Goal: Task Accomplishment & Management: Manage account settings

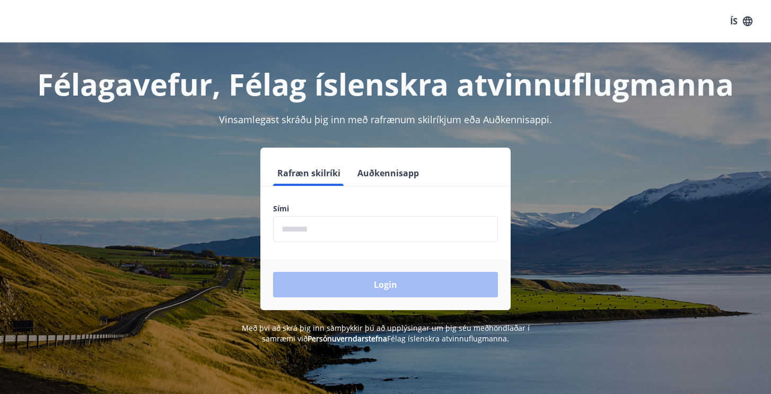
click at [367, 176] on button "Auðkennisapp" at bounding box center [388, 172] width 70 height 25
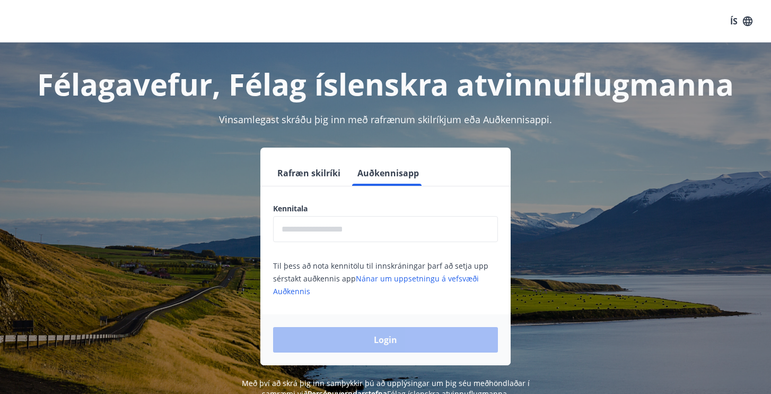
click at [334, 228] on input "text" at bounding box center [385, 229] width 225 height 26
type input "**********"
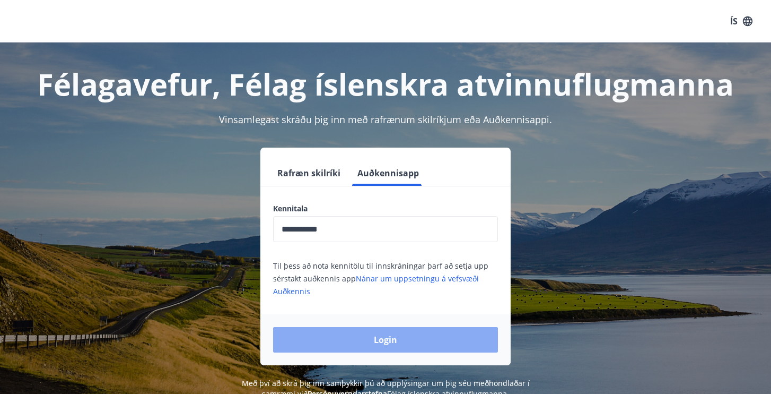
click at [421, 336] on button "Login" at bounding box center [385, 339] width 225 height 25
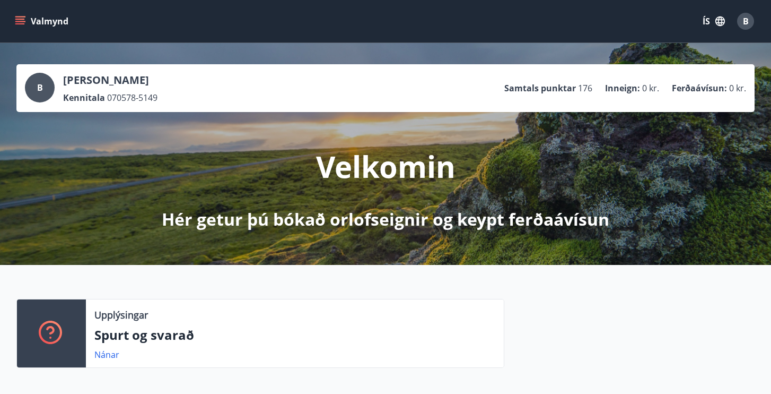
click at [14, 16] on button "Valmynd" at bounding box center [43, 21] width 60 height 19
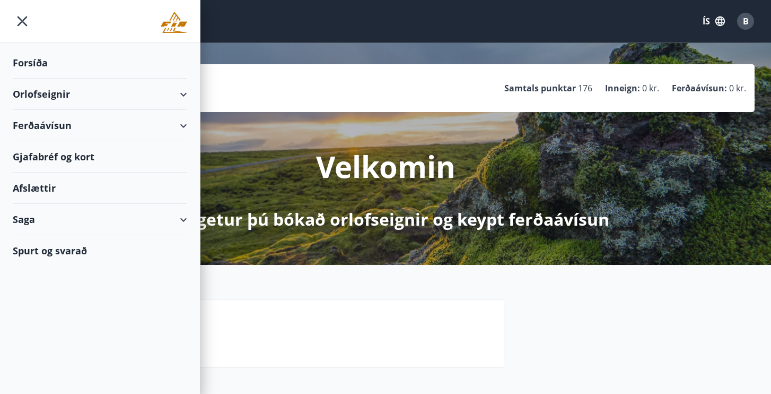
click at [30, 58] on div "Forsíða" at bounding box center [100, 62] width 175 height 31
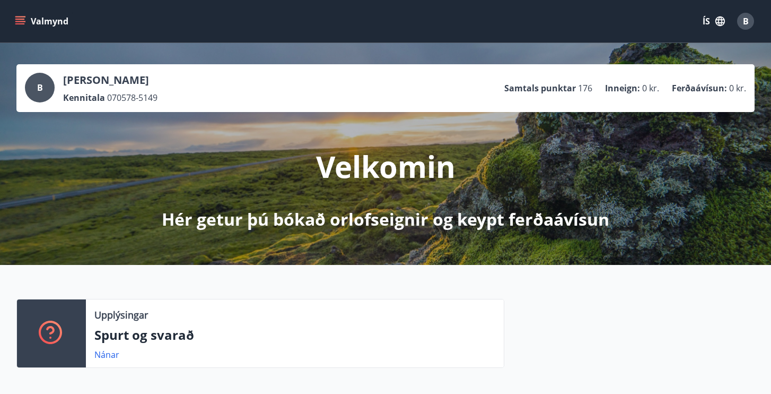
click at [55, 9] on div "Valmynd ÍS B" at bounding box center [386, 20] width 746 height 25
click at [38, 21] on button "Valmynd" at bounding box center [43, 21] width 60 height 19
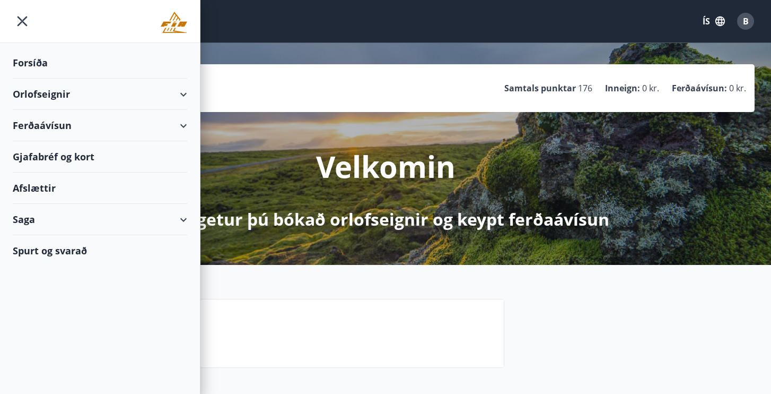
click at [72, 89] on div "Orlofseignir" at bounding box center [100, 94] width 175 height 31
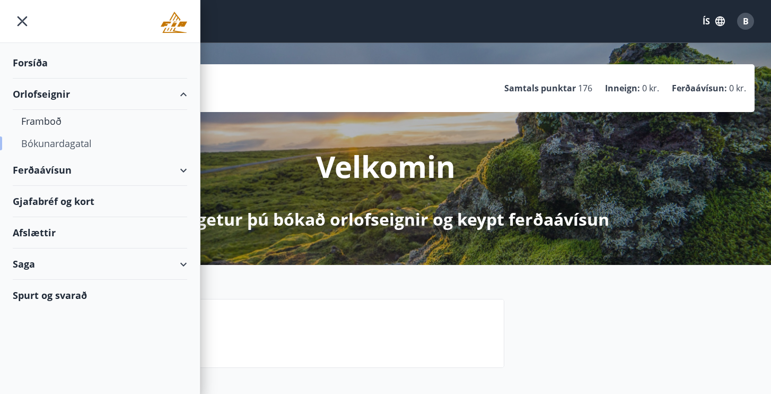
click at [55, 145] on div "Bókunardagatal" at bounding box center [100, 143] width 158 height 22
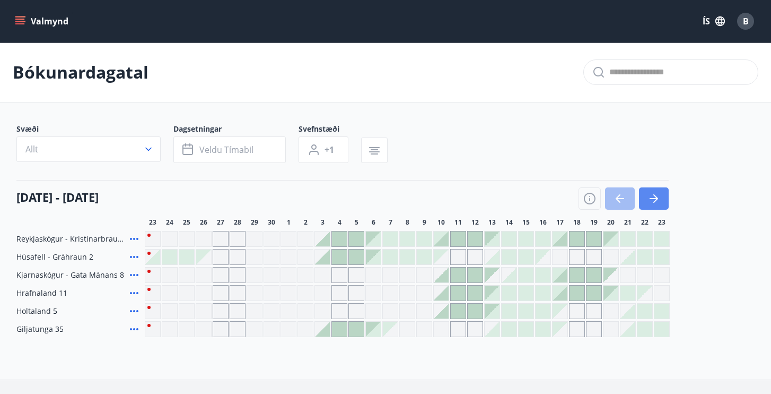
click at [661, 193] on button "button" at bounding box center [654, 198] width 30 height 22
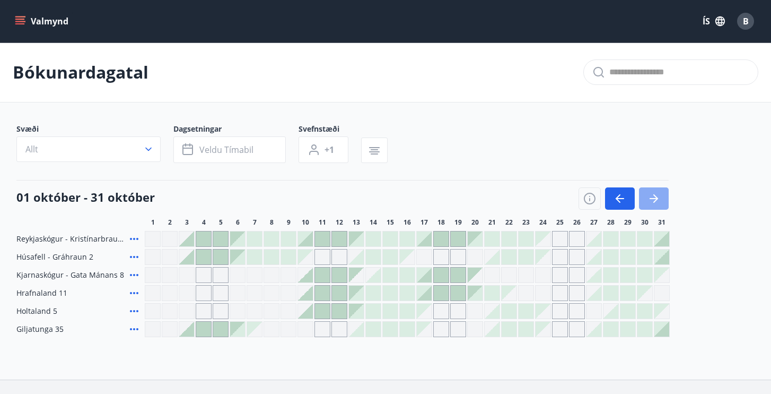
click at [660, 189] on button "button" at bounding box center [654, 198] width 30 height 22
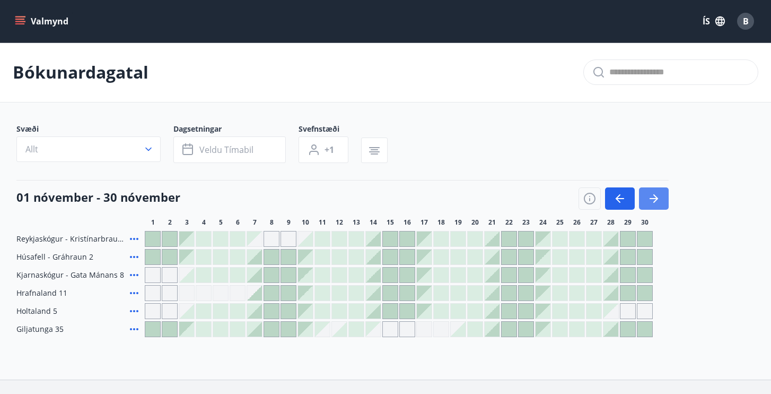
click at [660, 189] on button "button" at bounding box center [654, 198] width 30 height 22
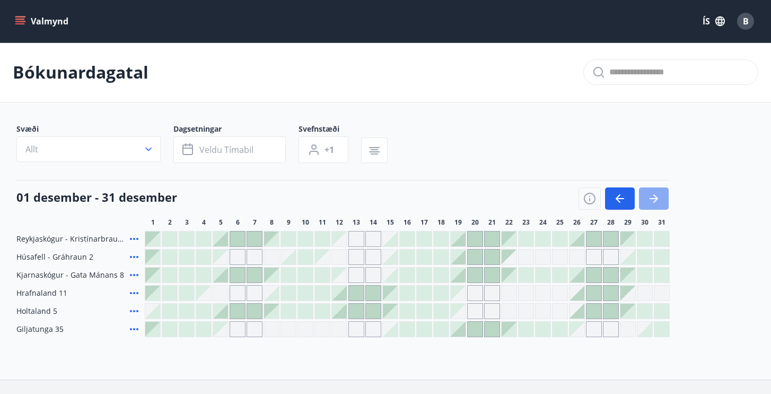
click at [660, 189] on button "button" at bounding box center [654, 198] width 30 height 22
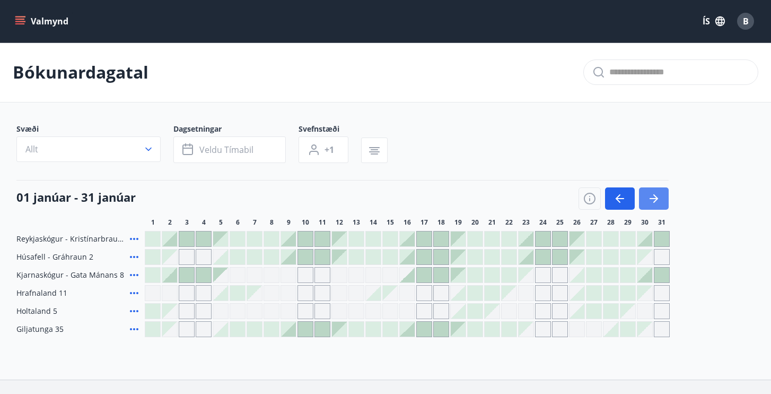
click at [660, 189] on button "button" at bounding box center [654, 198] width 30 height 22
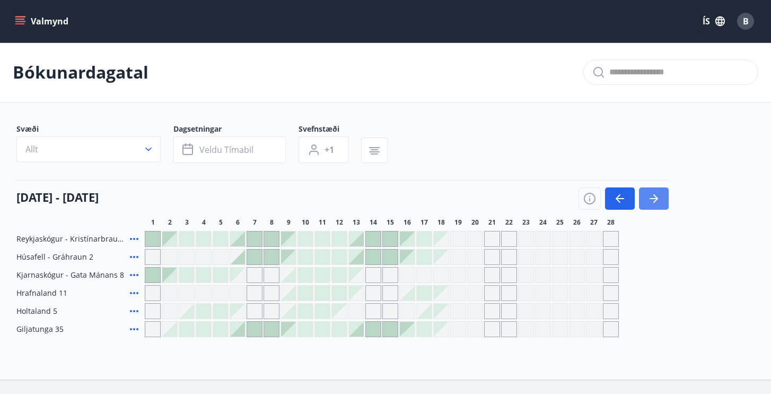
click at [660, 189] on button "button" at bounding box center [654, 198] width 30 height 22
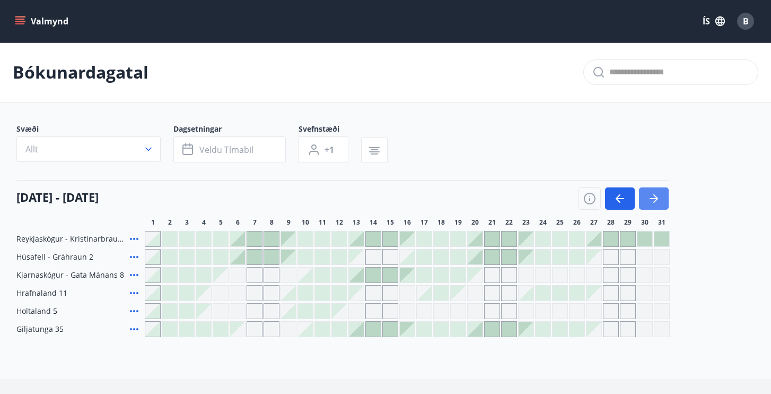
click at [660, 189] on button "button" at bounding box center [654, 198] width 30 height 22
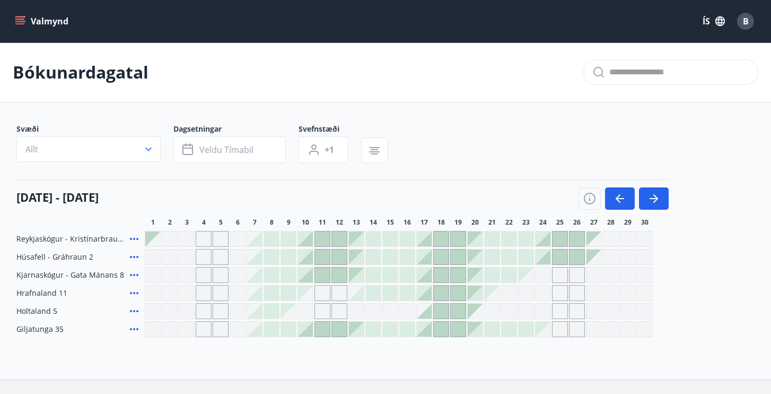
click at [272, 271] on div at bounding box center [271, 274] width 15 height 15
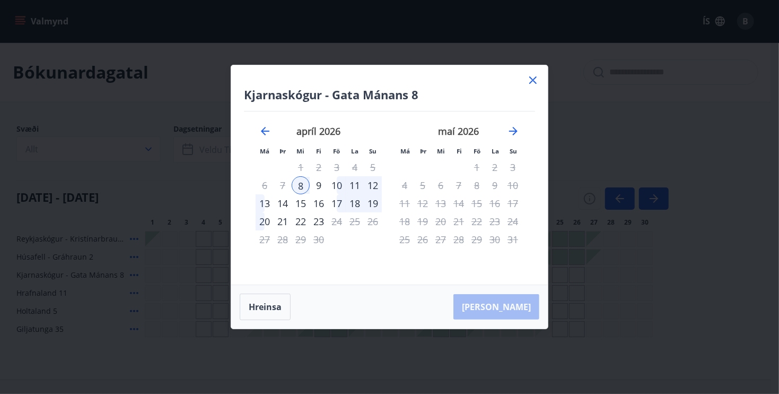
click at [531, 80] on icon at bounding box center [533, 80] width 13 height 13
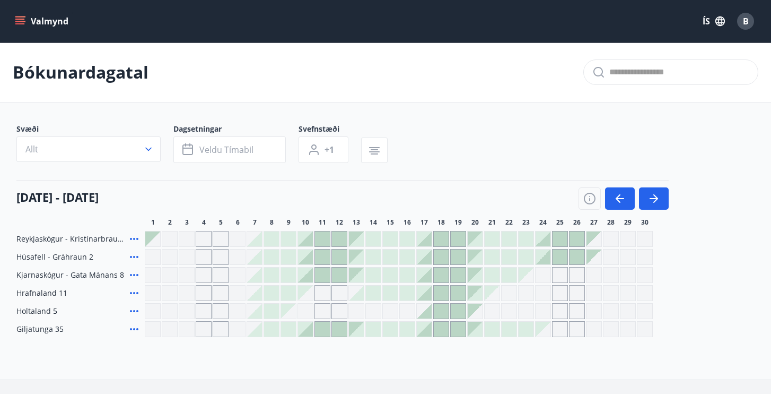
click at [20, 20] on icon "menu" at bounding box center [20, 21] width 11 height 11
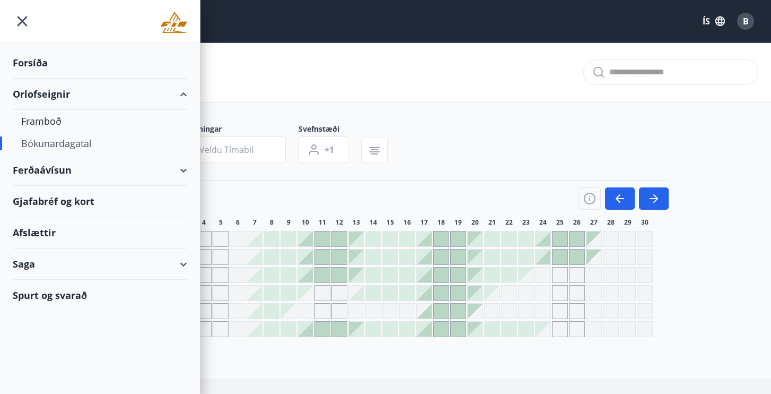
click at [700, 63] on div at bounding box center [671, 71] width 175 height 25
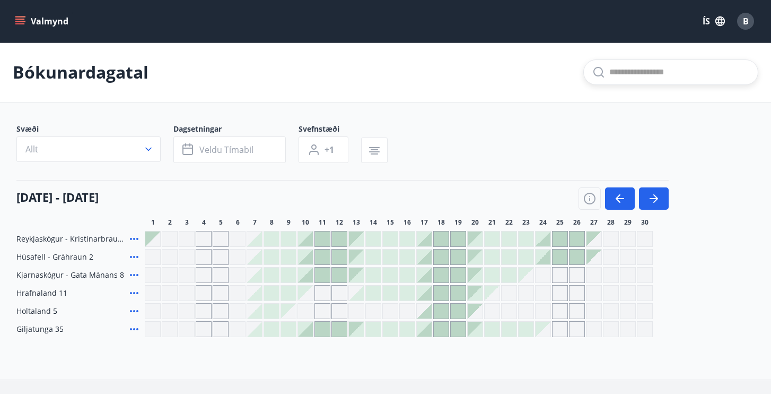
click at [745, 19] on span "B" at bounding box center [746, 21] width 6 height 12
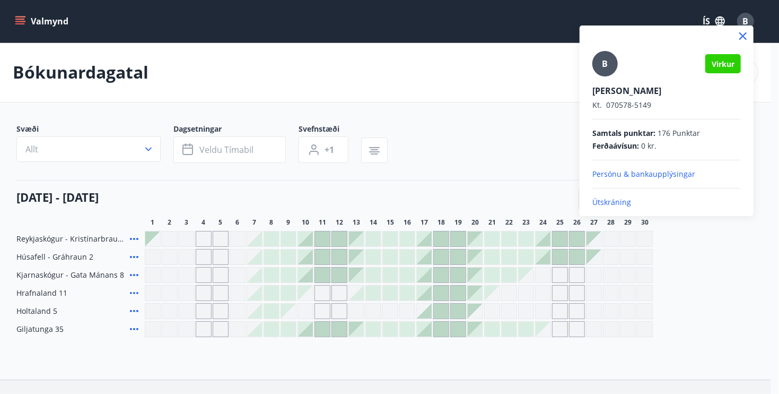
click at [663, 177] on p "Persónu & bankaupplýsingar" at bounding box center [667, 174] width 149 height 11
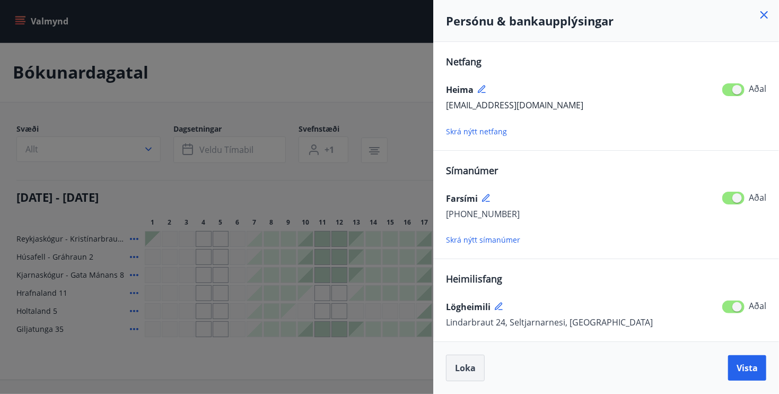
click at [459, 364] on span "Loka" at bounding box center [465, 368] width 21 height 12
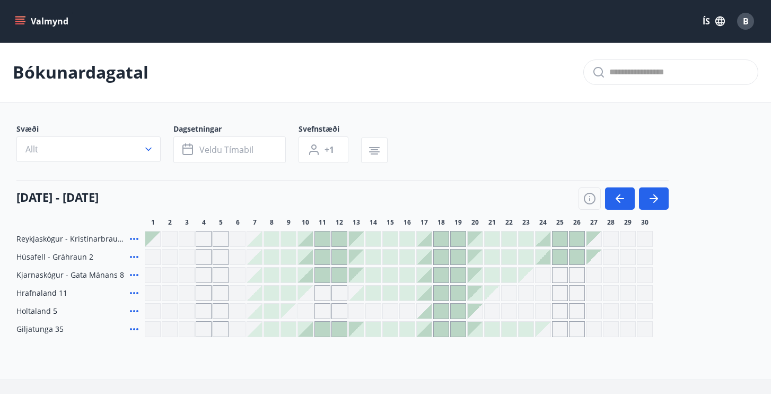
click at [13, 21] on button "Valmynd" at bounding box center [43, 21] width 60 height 19
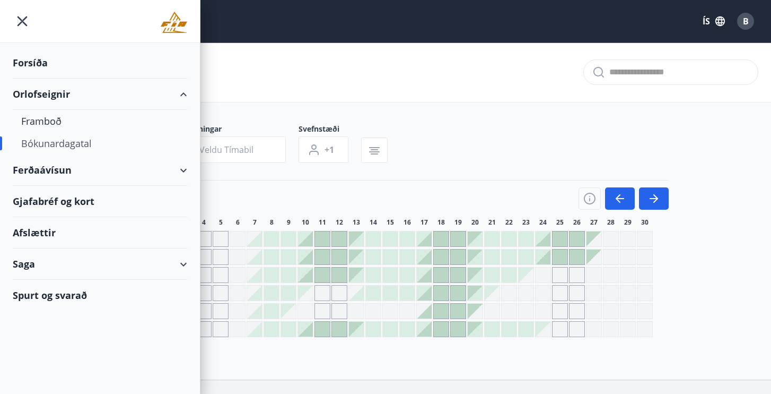
click at [38, 59] on div "Forsíða" at bounding box center [100, 62] width 175 height 31
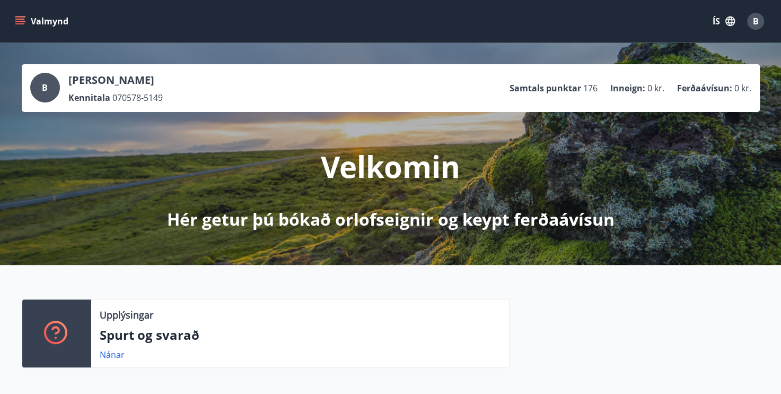
click at [731, 21] on icon "button" at bounding box center [731, 21] width 12 height 12
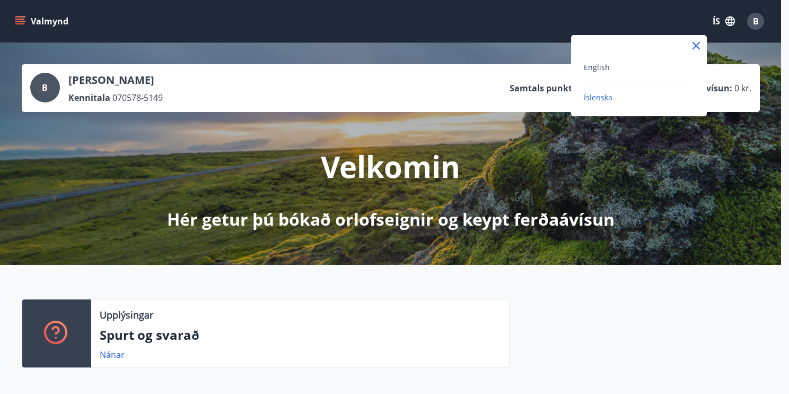
click at [28, 19] on div at bounding box center [394, 197] width 789 height 394
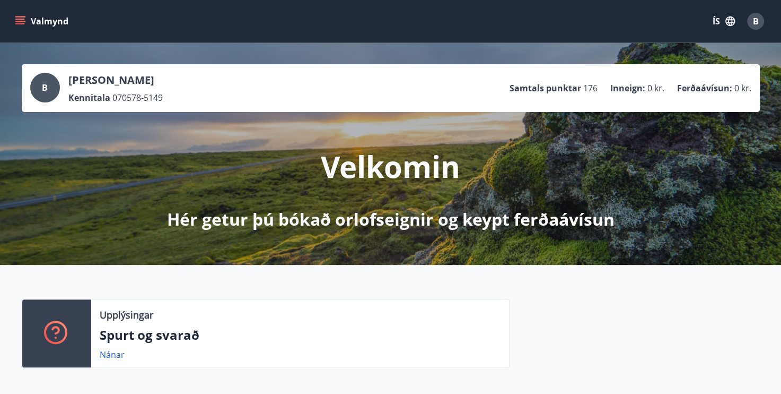
click at [25, 22] on icon "menu" at bounding box center [20, 21] width 11 height 11
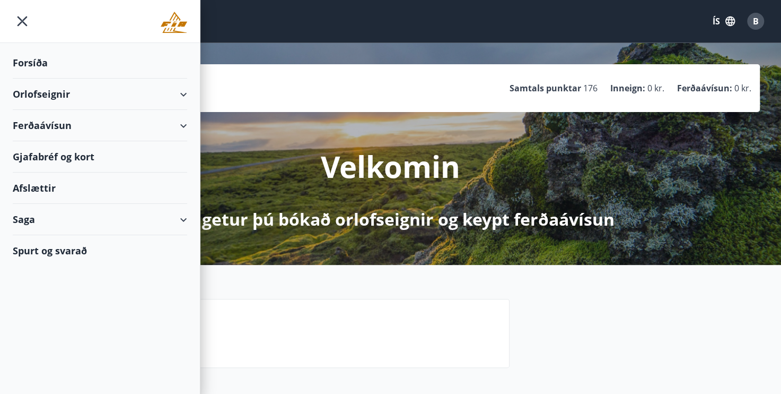
click at [180, 125] on div "Ferðaávísun" at bounding box center [100, 125] width 175 height 31
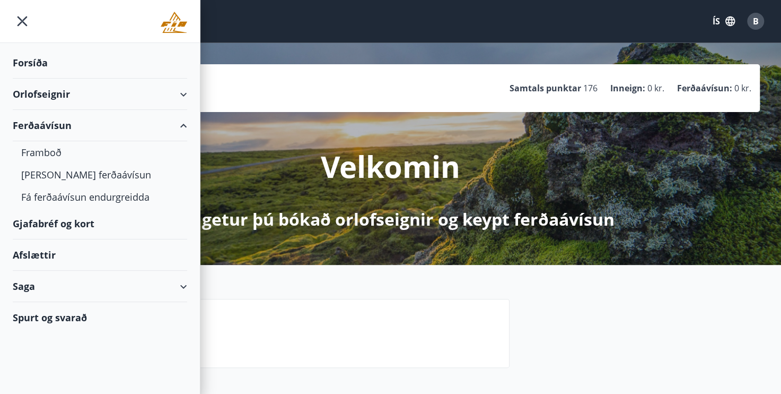
click at [184, 125] on div "Ferðaávísun" at bounding box center [100, 125] width 175 height 31
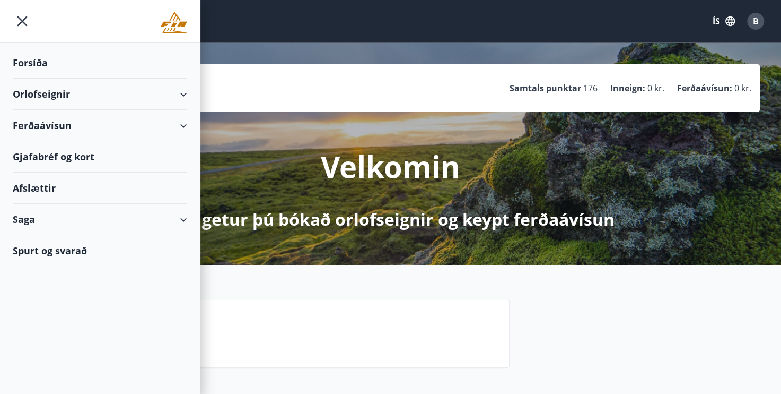
click at [185, 92] on div "Orlofseignir" at bounding box center [100, 94] width 175 height 31
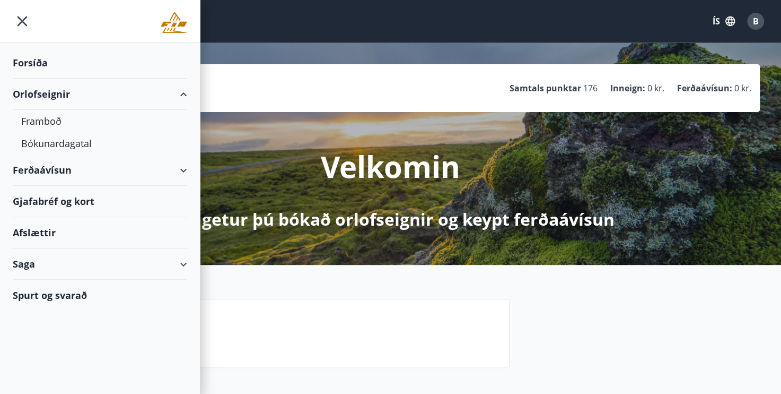
click at [185, 93] on div "Orlofseignir" at bounding box center [100, 94] width 175 height 31
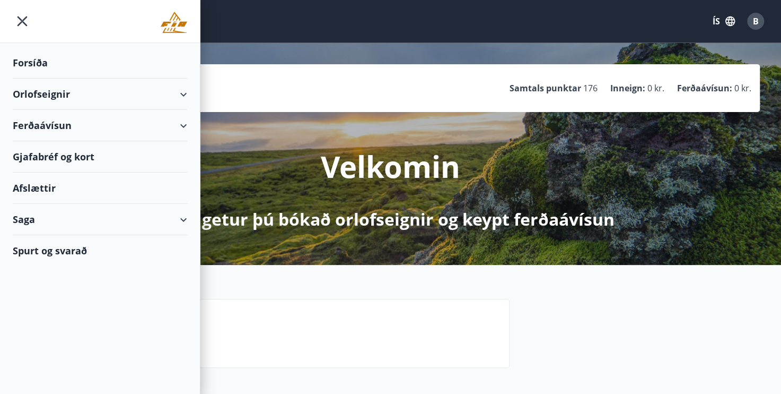
click at [181, 218] on div "Saga" at bounding box center [100, 219] width 175 height 31
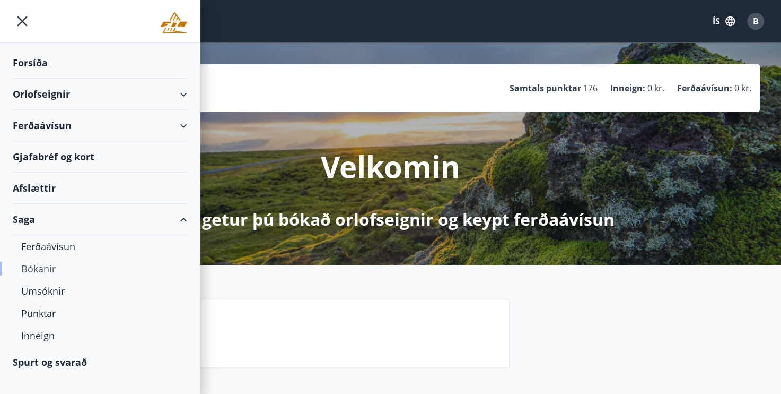
click at [40, 266] on div "Bókanir" at bounding box center [100, 268] width 158 height 22
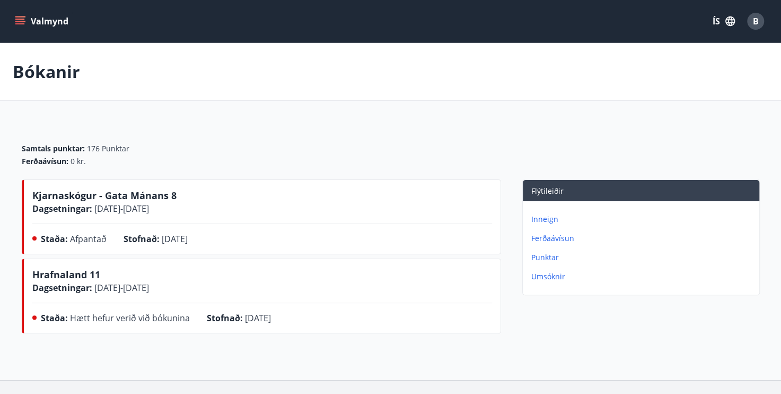
click at [72, 212] on span "Dagsetningar :" at bounding box center [62, 209] width 60 height 12
click at [74, 204] on span "Dagsetningar :" at bounding box center [62, 209] width 60 height 12
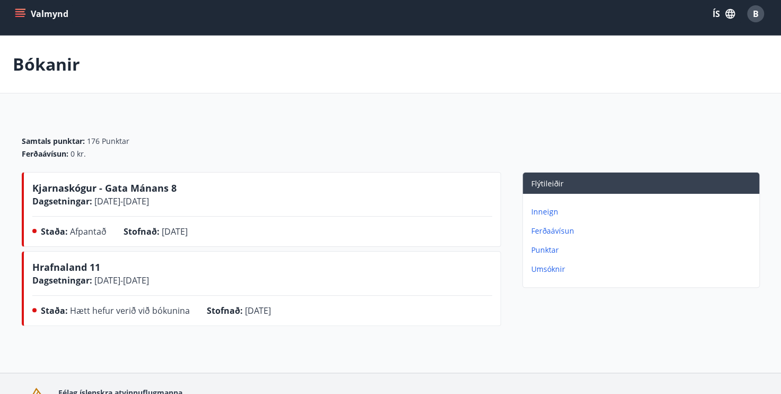
scroll to position [73, 0]
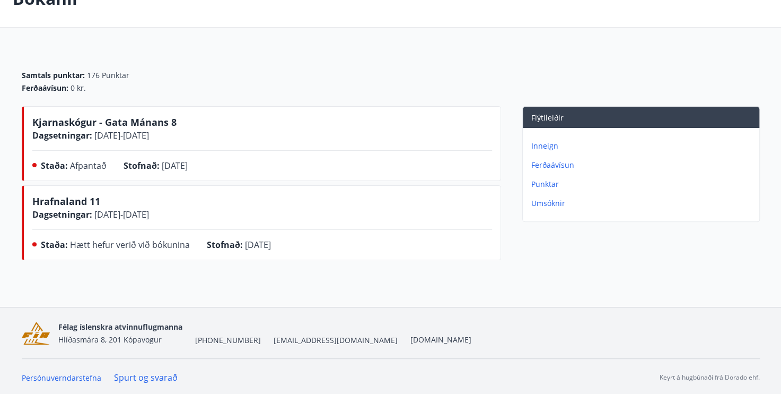
click at [274, 337] on span "[EMAIL_ADDRESS][DOMAIN_NAME]" at bounding box center [336, 340] width 124 height 11
click at [762, 62] on div "Samtals punktar : 176 Punktar Ferðaávísun : 0 kr. Kjarnaskógur - Gata Mánans 8 …" at bounding box center [391, 156] width 764 height 215
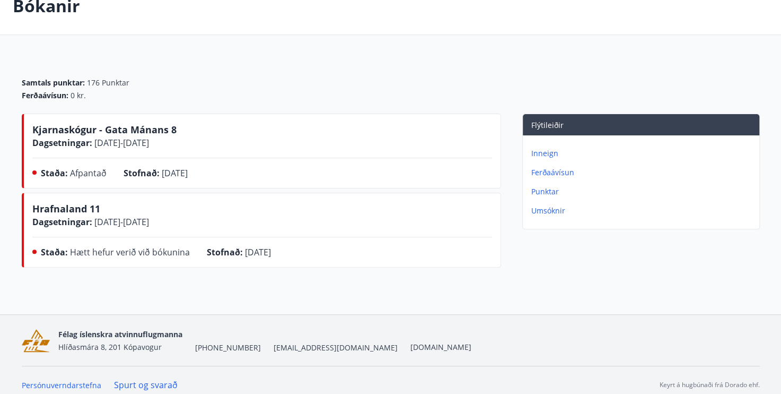
scroll to position [0, 0]
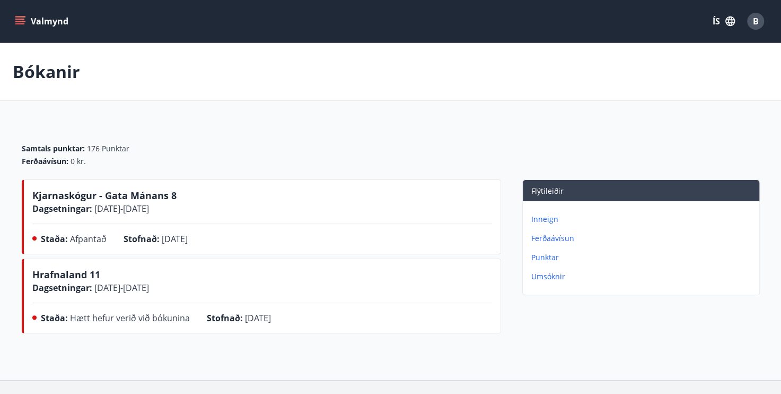
click at [23, 22] on icon "menu" at bounding box center [20, 21] width 11 height 11
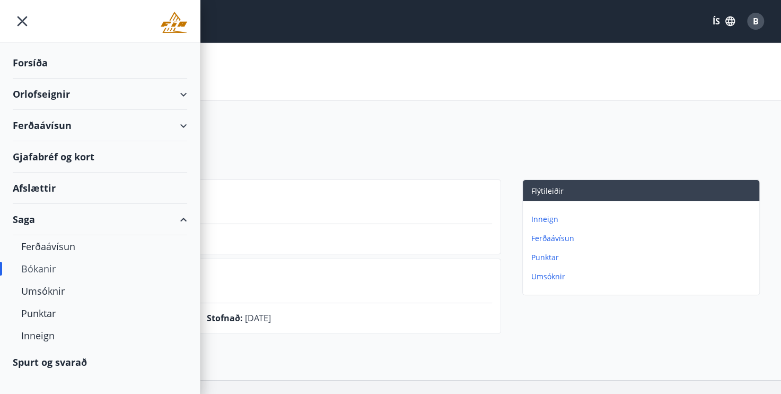
click at [184, 93] on div "Orlofseignir" at bounding box center [100, 94] width 175 height 31
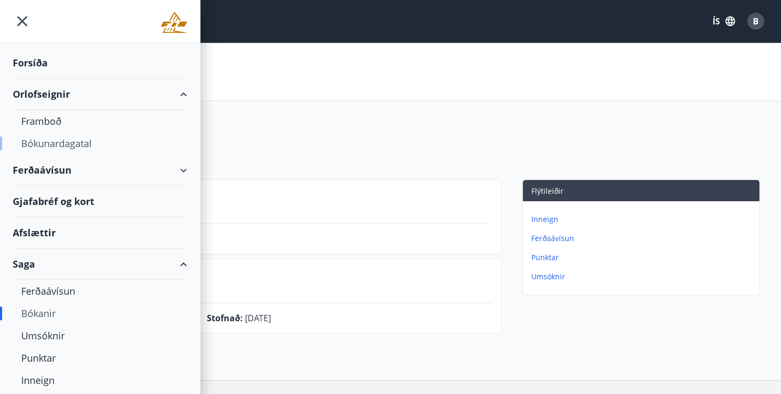
drag, startPoint x: 38, startPoint y: 146, endPoint x: 25, endPoint y: 141, distance: 14.3
click at [25, 141] on div "Bókunardagatal" at bounding box center [100, 143] width 158 height 22
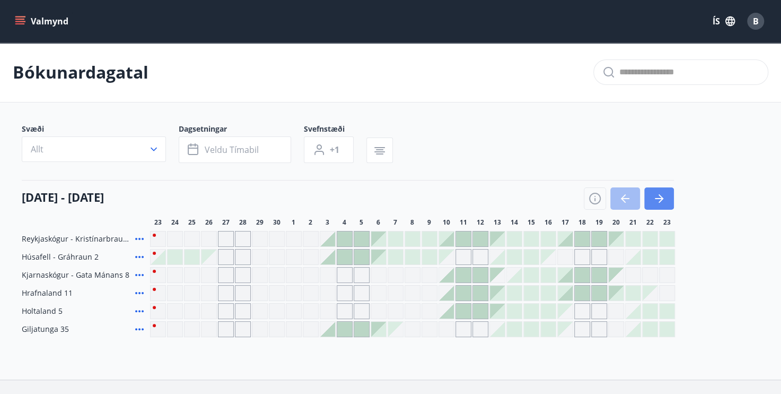
click at [665, 202] on icon "button" at bounding box center [659, 198] width 13 height 13
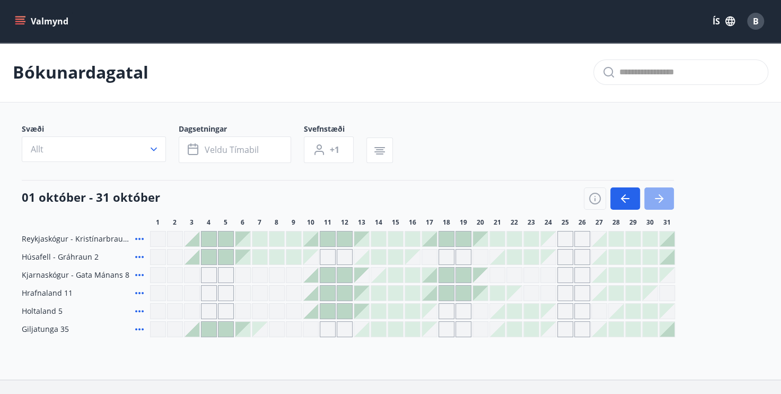
click at [665, 202] on icon "button" at bounding box center [659, 198] width 13 height 13
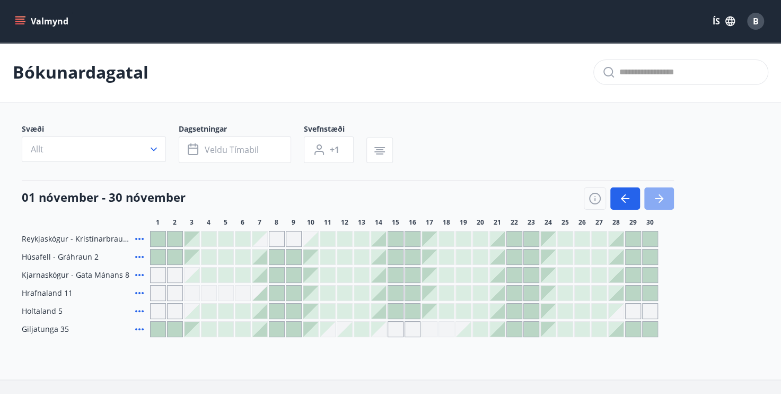
click at [665, 202] on icon "button" at bounding box center [659, 198] width 13 height 13
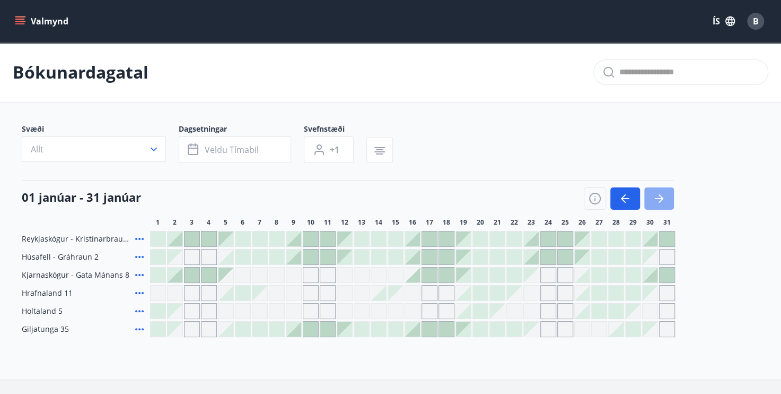
click at [665, 197] on icon "button" at bounding box center [659, 198] width 13 height 13
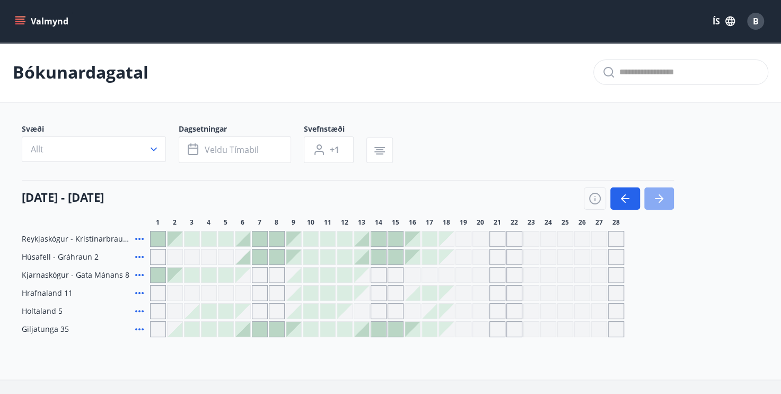
click at [665, 197] on icon "button" at bounding box center [659, 198] width 13 height 13
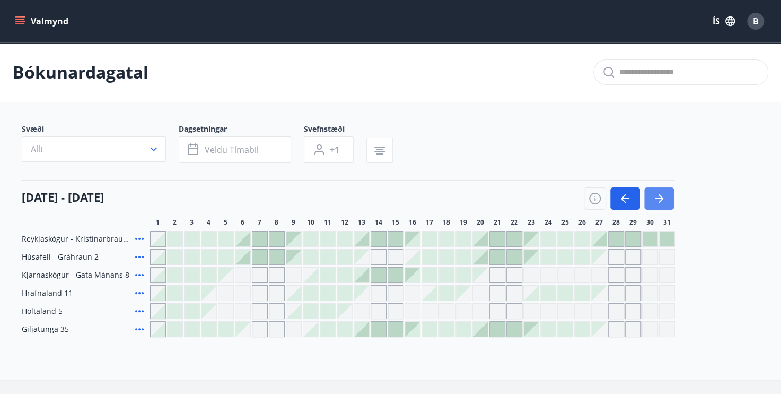
click at [665, 197] on icon "button" at bounding box center [659, 198] width 13 height 13
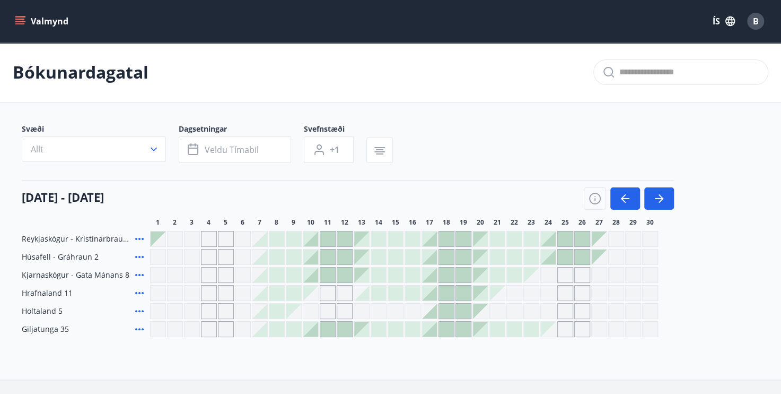
click at [136, 274] on icon at bounding box center [139, 275] width 8 height 2
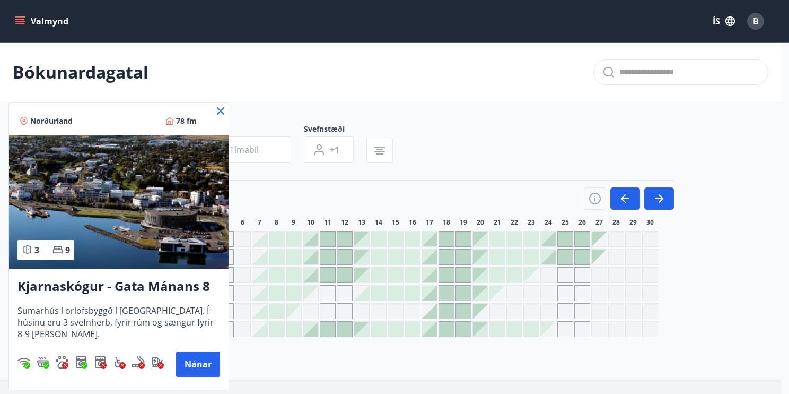
click at [220, 111] on icon at bounding box center [220, 110] width 7 height 7
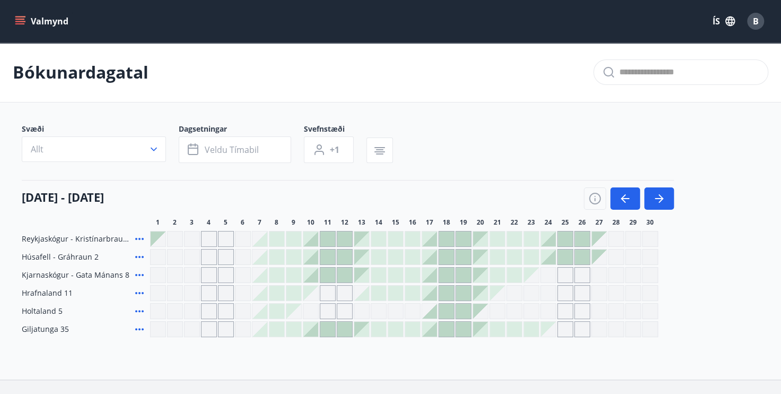
drag, startPoint x: 152, startPoint y: 276, endPoint x: 219, endPoint y: 277, distance: 66.3
click at [153, 276] on div "Gráir dagar eru ekki bókanlegir" at bounding box center [158, 275] width 16 height 16
click at [228, 277] on div "Gráir dagar eru ekki bókanlegir" at bounding box center [226, 275] width 16 height 16
